Goal: Find specific page/section: Find specific page/section

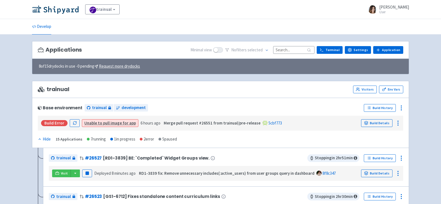
click at [287, 49] on input at bounding box center [293, 49] width 41 height 7
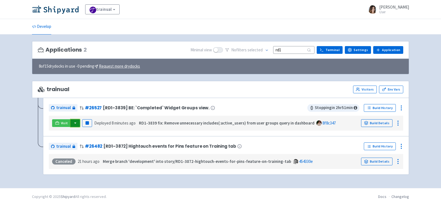
click at [76, 121] on button "button" at bounding box center [75, 123] width 9 height 8
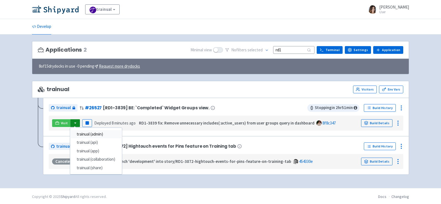
click at [92, 132] on link "trainual (admin)" at bounding box center [96, 134] width 52 height 9
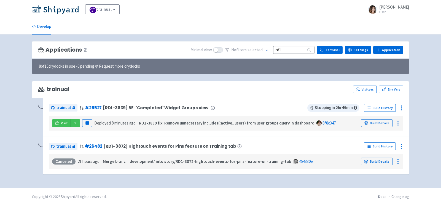
click at [303, 52] on input "rd1" at bounding box center [293, 49] width 41 height 7
type input "r"
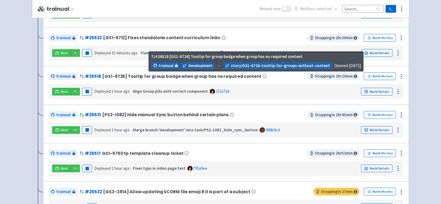
scroll to position [164, 0]
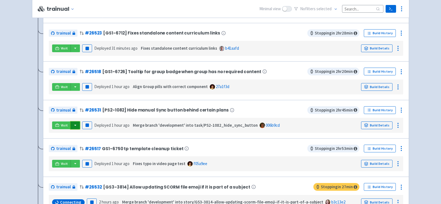
click at [73, 123] on button "button" at bounding box center [75, 125] width 9 height 8
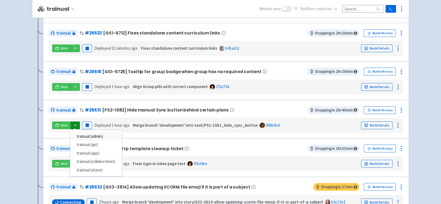
click at [87, 134] on link "trainual (admin)" at bounding box center [96, 136] width 52 height 9
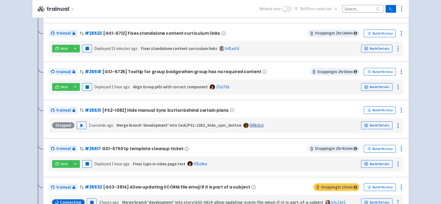
scroll to position [0, 0]
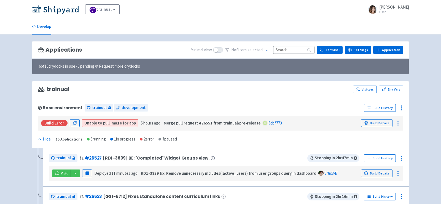
click at [297, 46] on input at bounding box center [293, 49] width 41 height 7
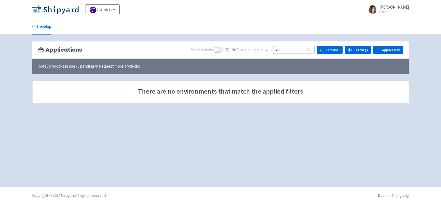
type input "к"
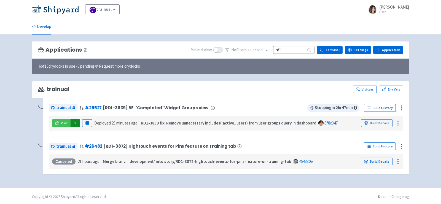
type input "rd1"
click at [78, 122] on button "button" at bounding box center [75, 123] width 9 height 8
click at [92, 149] on link "trainual (app)" at bounding box center [96, 151] width 52 height 9
click at [75, 119] on button "button" at bounding box center [75, 123] width 9 height 8
click at [85, 131] on link "trainual (admin)" at bounding box center [96, 134] width 52 height 9
